Goal: Task Accomplishment & Management: Use online tool/utility

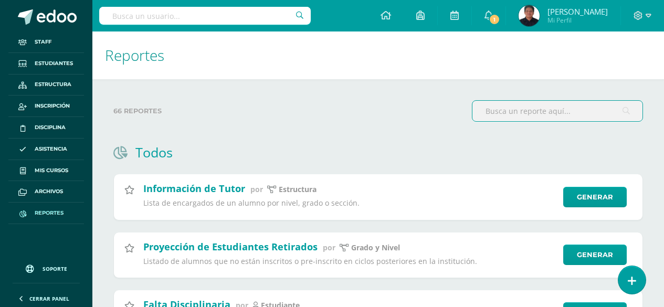
click at [534, 101] on input "text" at bounding box center [558, 111] width 170 height 20
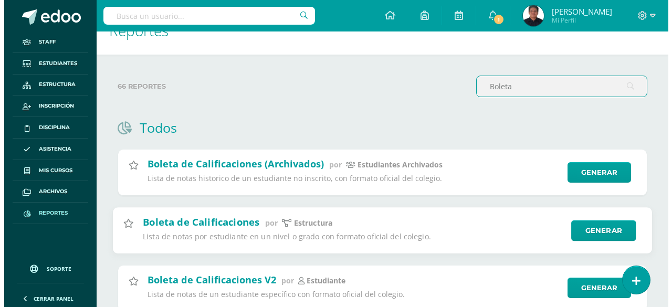
scroll to position [105, 0]
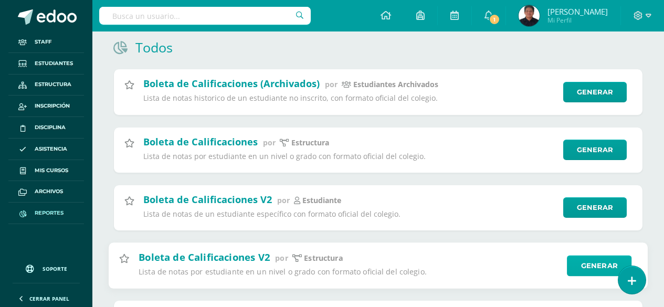
type input "Boleta"
click at [592, 267] on link "Generar" at bounding box center [599, 265] width 65 height 21
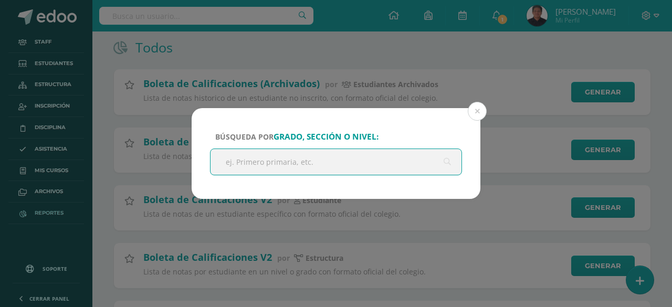
click at [314, 159] on input "text" at bounding box center [336, 162] width 251 height 26
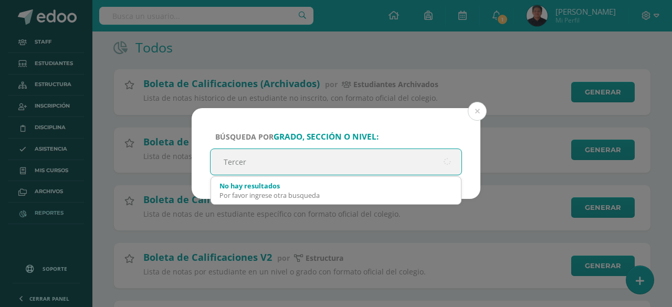
type input "Tercero"
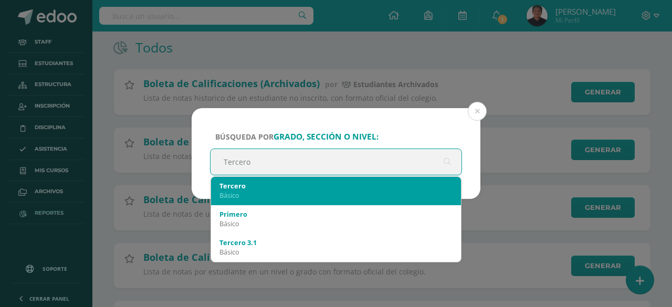
click at [270, 196] on div "Básico" at bounding box center [336, 195] width 233 height 9
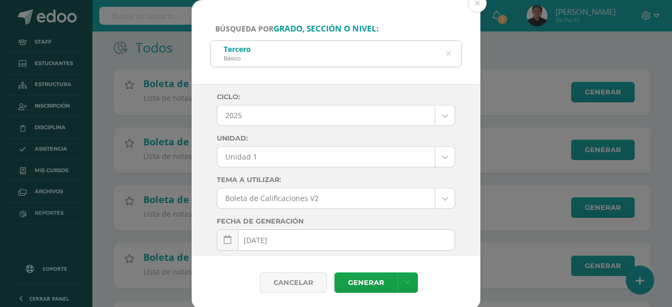
click at [371, 169] on div "Ciclo: 2025 2025 2024 2023 Unidad: Unidad 1 Unidad 1 Unidad 2 Unidad 3 Tema a U…" at bounding box center [336, 269] width 238 height 352
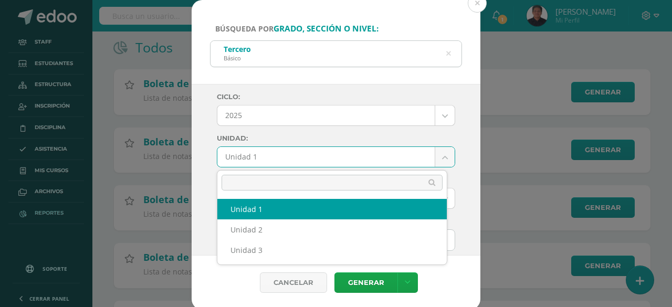
click at [366, 163] on body "Búsqueda por grado, sección o nivel: Tercero Básico Tercero Ciclo: 2025 2025 20…" at bounding box center [336, 137] width 672 height 485
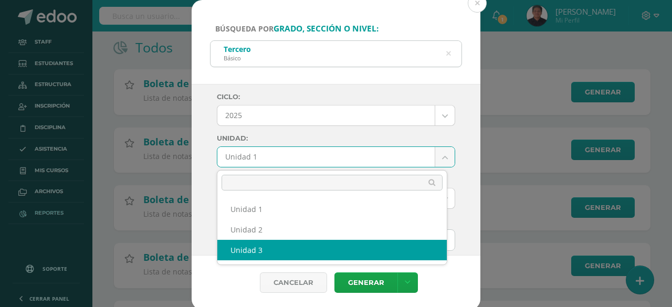
select select "Unidad 3"
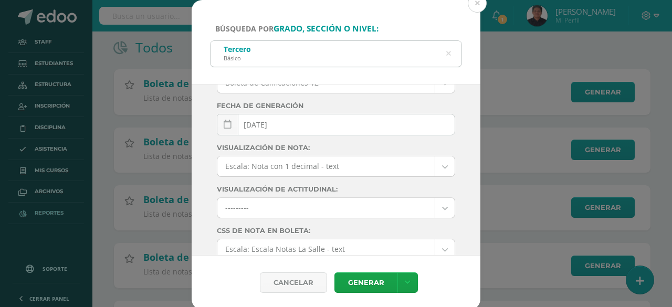
scroll to position [158, 0]
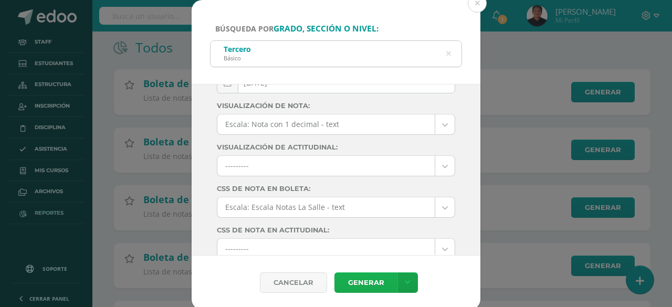
click at [367, 277] on link "Generar" at bounding box center [366, 283] width 63 height 20
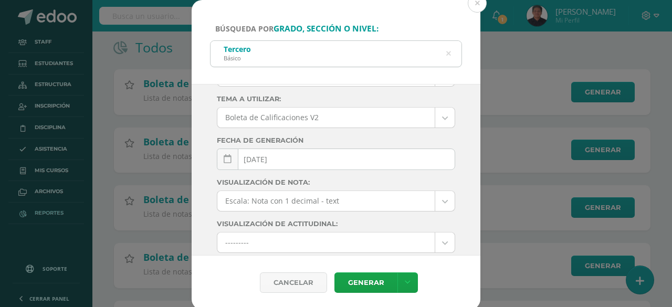
scroll to position [0, 0]
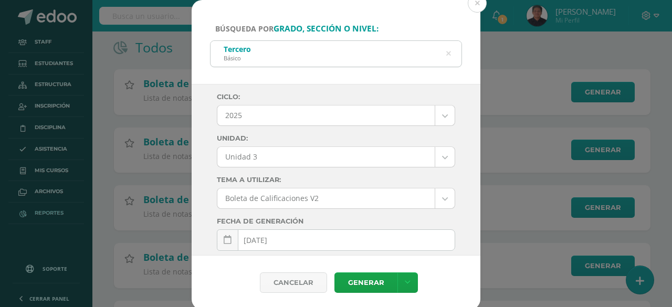
click at [447, 54] on icon at bounding box center [448, 53] width 5 height 27
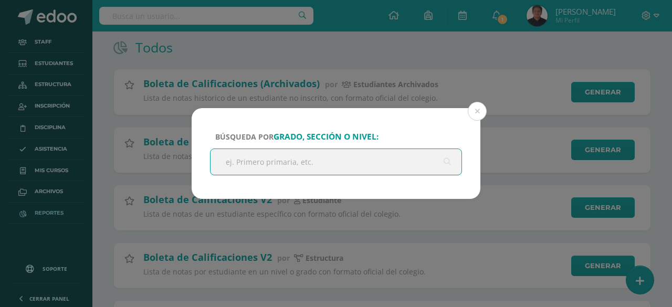
click at [347, 165] on input "text" at bounding box center [336, 162] width 251 height 26
type input "Segundo"
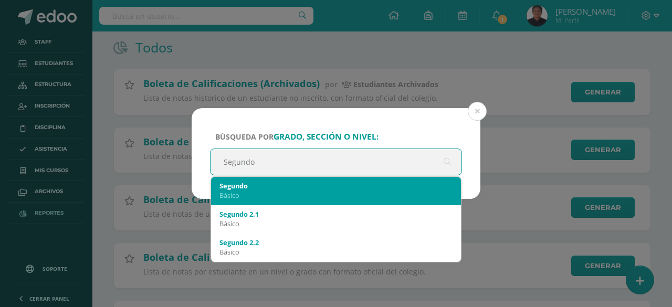
click at [279, 195] on div "Básico" at bounding box center [336, 195] width 233 height 9
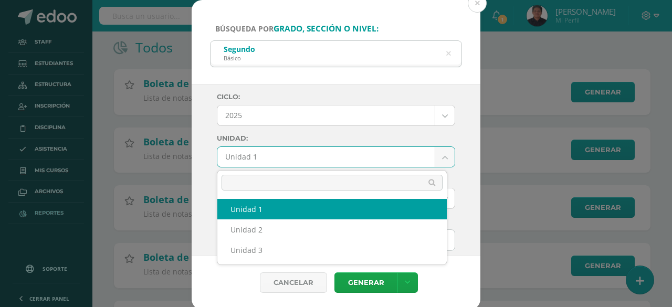
click at [260, 148] on body "Búsqueda por grado, sección o nivel: Segundo Básico Segundo Ciclo: 2025 2025 20…" at bounding box center [336, 137] width 672 height 485
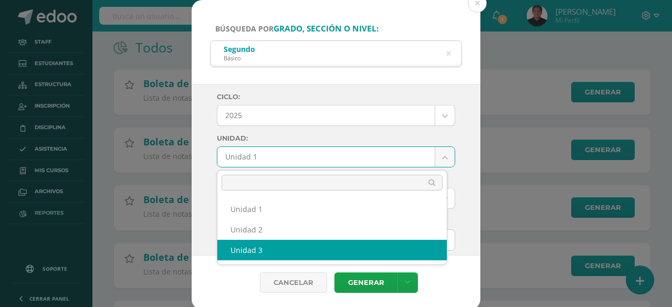
select select "Unidad 3"
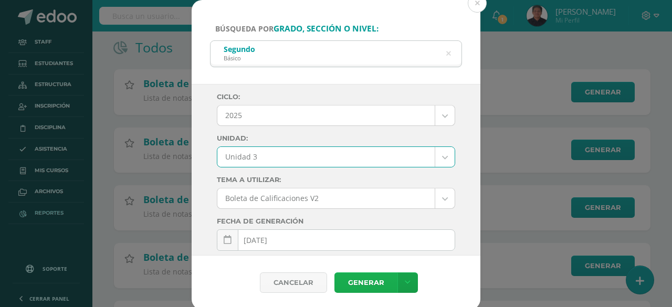
click at [358, 278] on link "Generar" at bounding box center [366, 283] width 63 height 20
